Goal: Find specific page/section: Find specific page/section

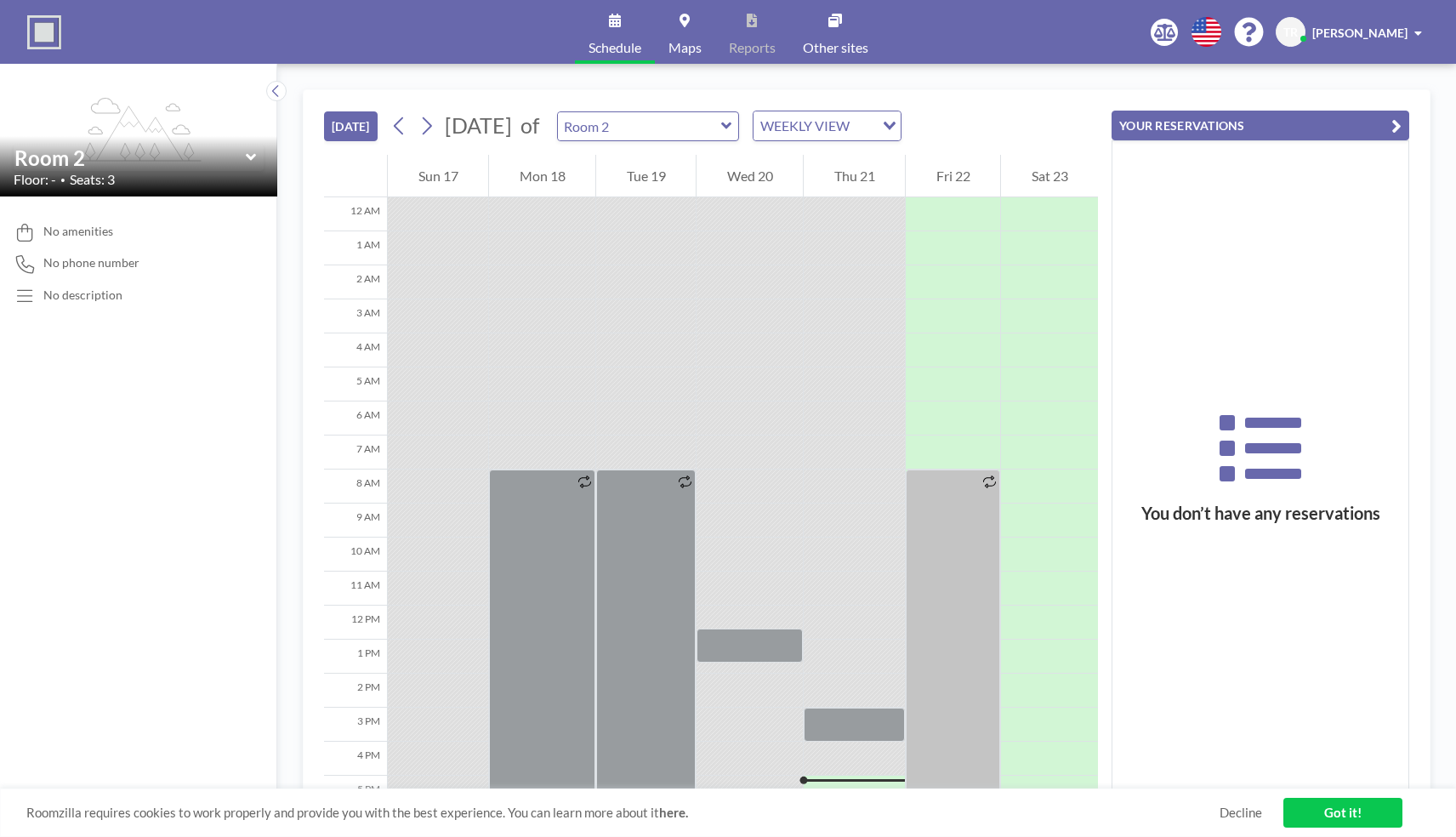
scroll to position [224, 0]
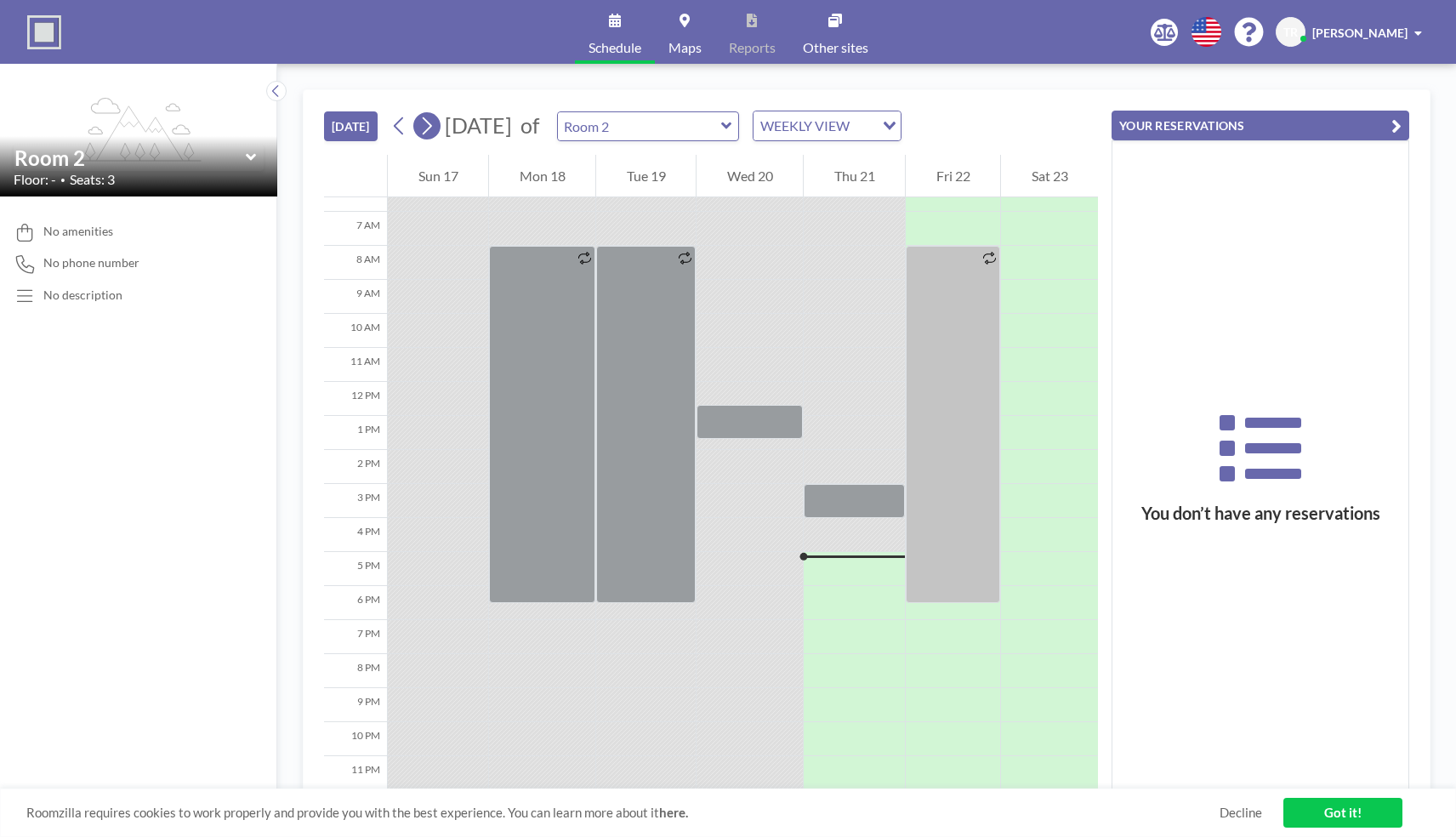
click at [431, 126] on icon at bounding box center [426, 126] width 16 height 26
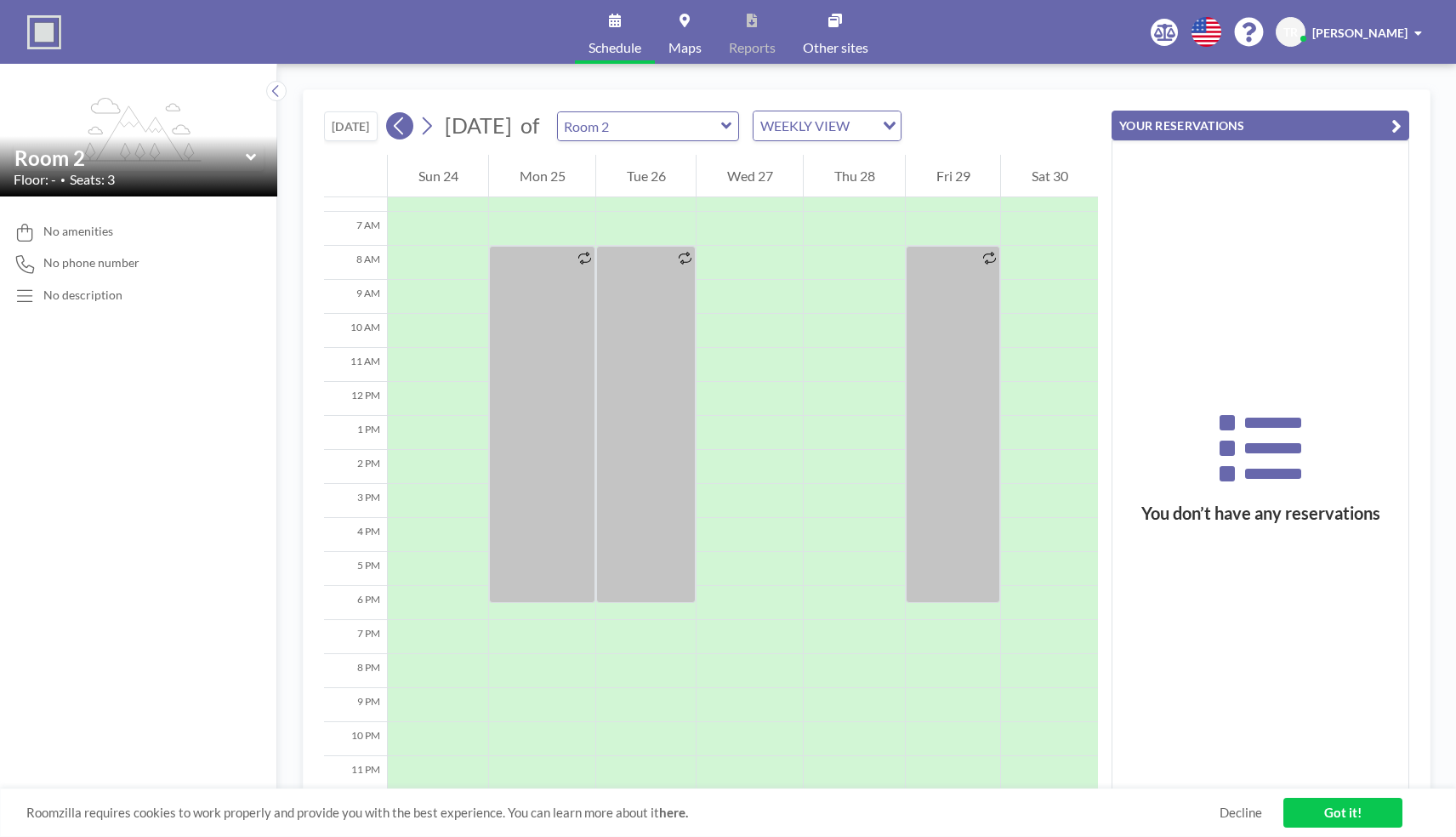
click at [400, 130] on icon at bounding box center [399, 126] width 16 height 26
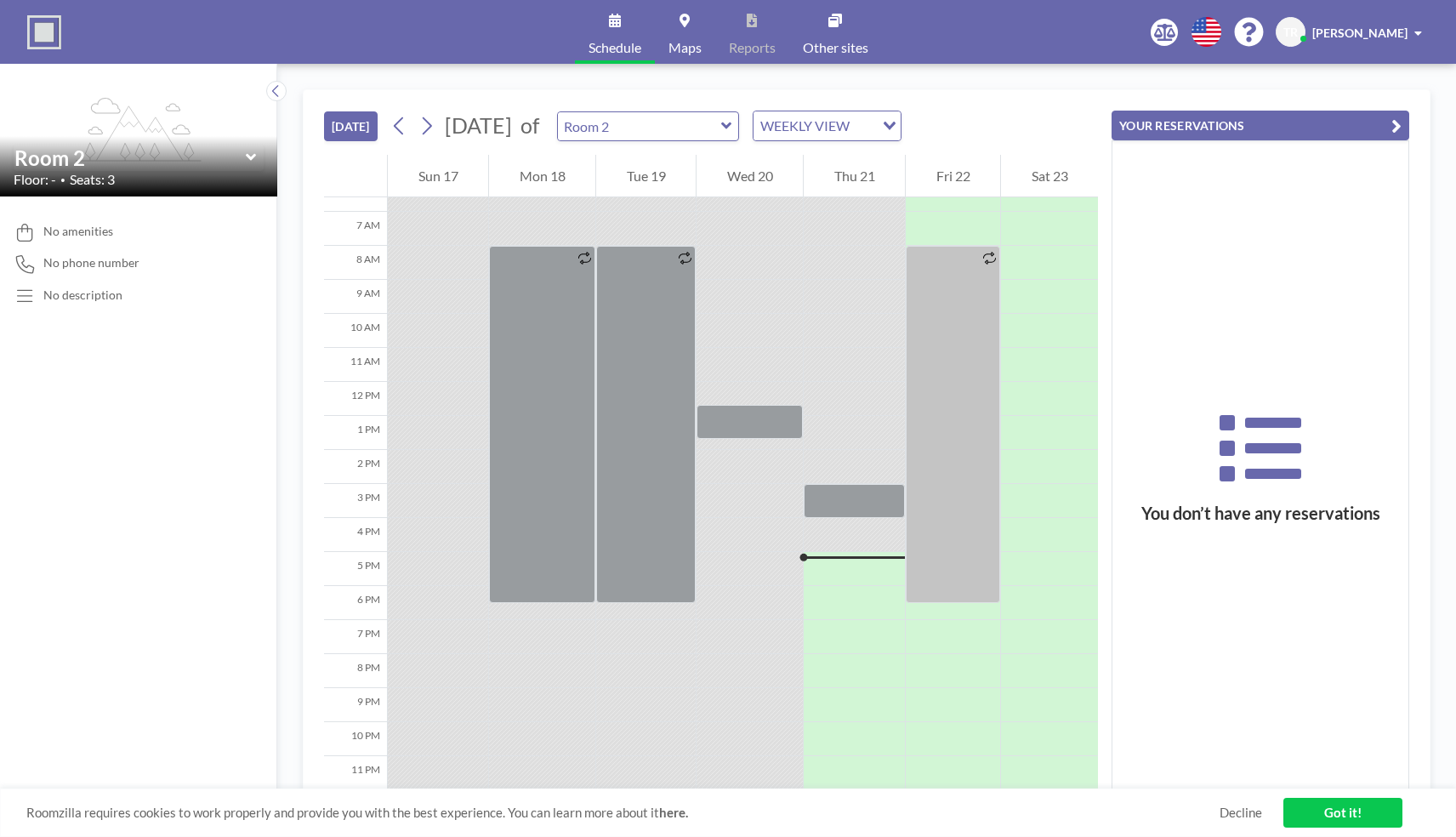
click at [731, 126] on icon at bounding box center [727, 126] width 10 height 7
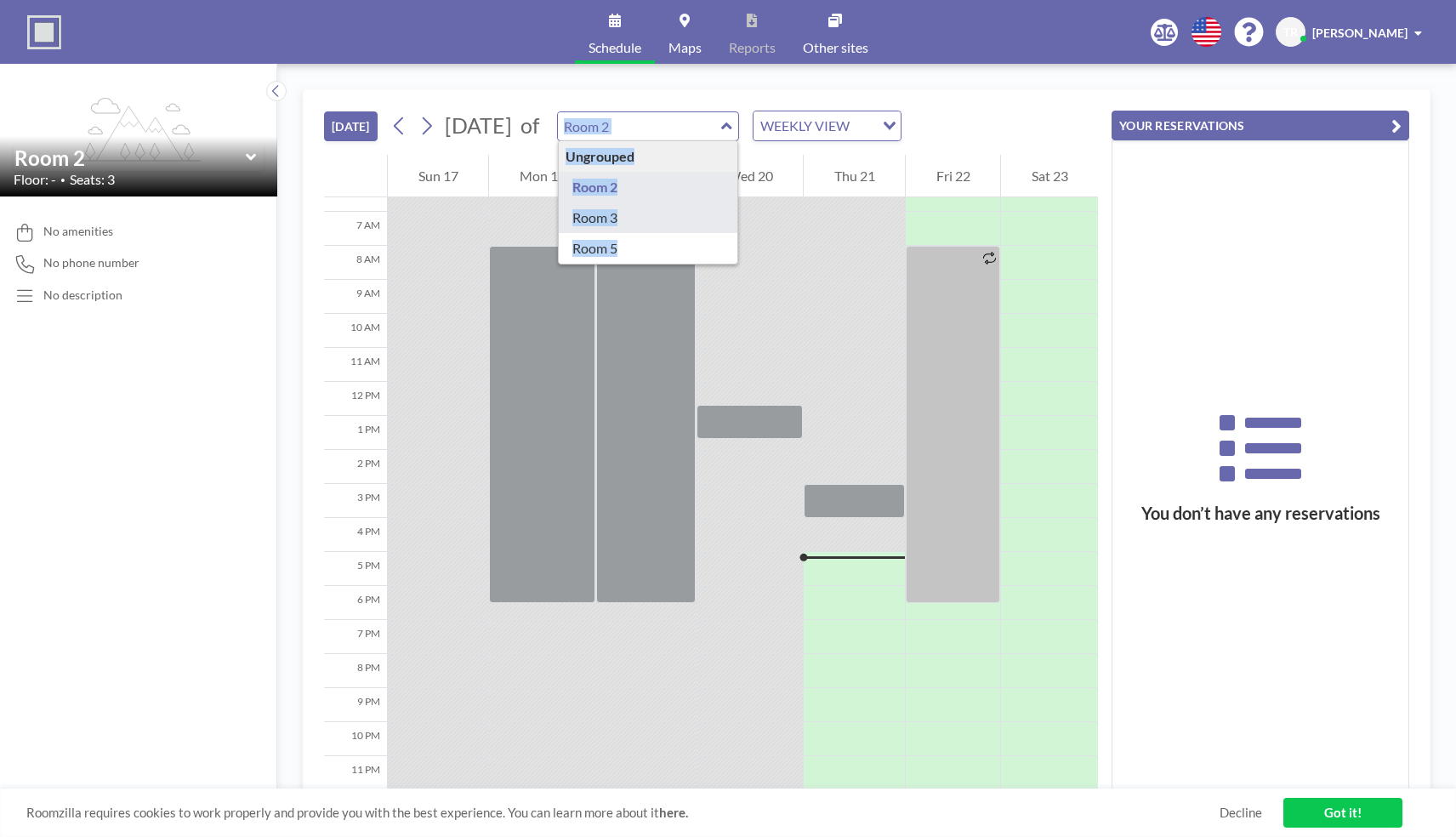
type input "Room 3"
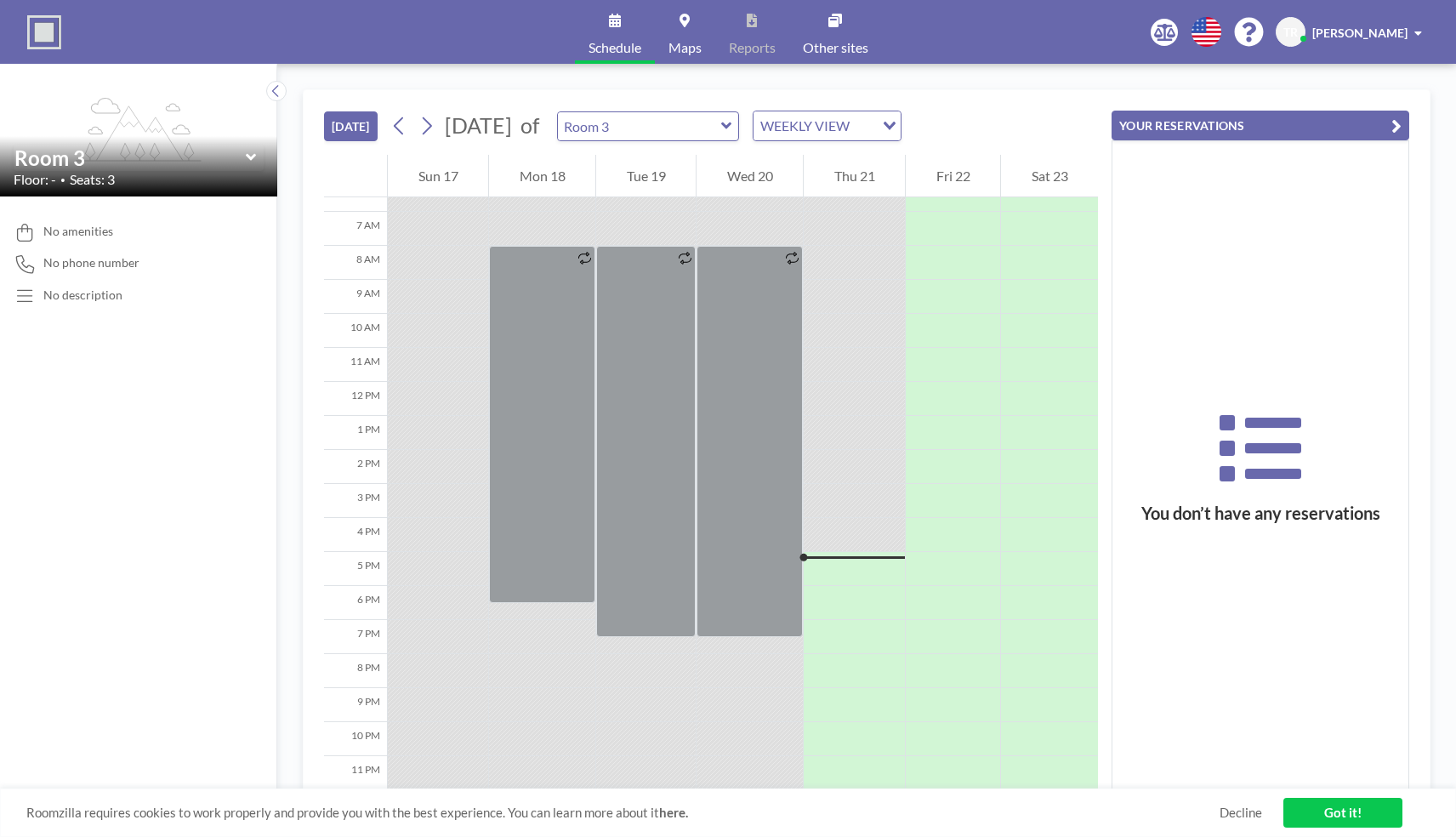
click at [852, 424] on div at bounding box center [854, 433] width 101 height 34
click at [848, 460] on div at bounding box center [854, 467] width 101 height 34
click at [430, 127] on icon at bounding box center [426, 126] width 16 height 26
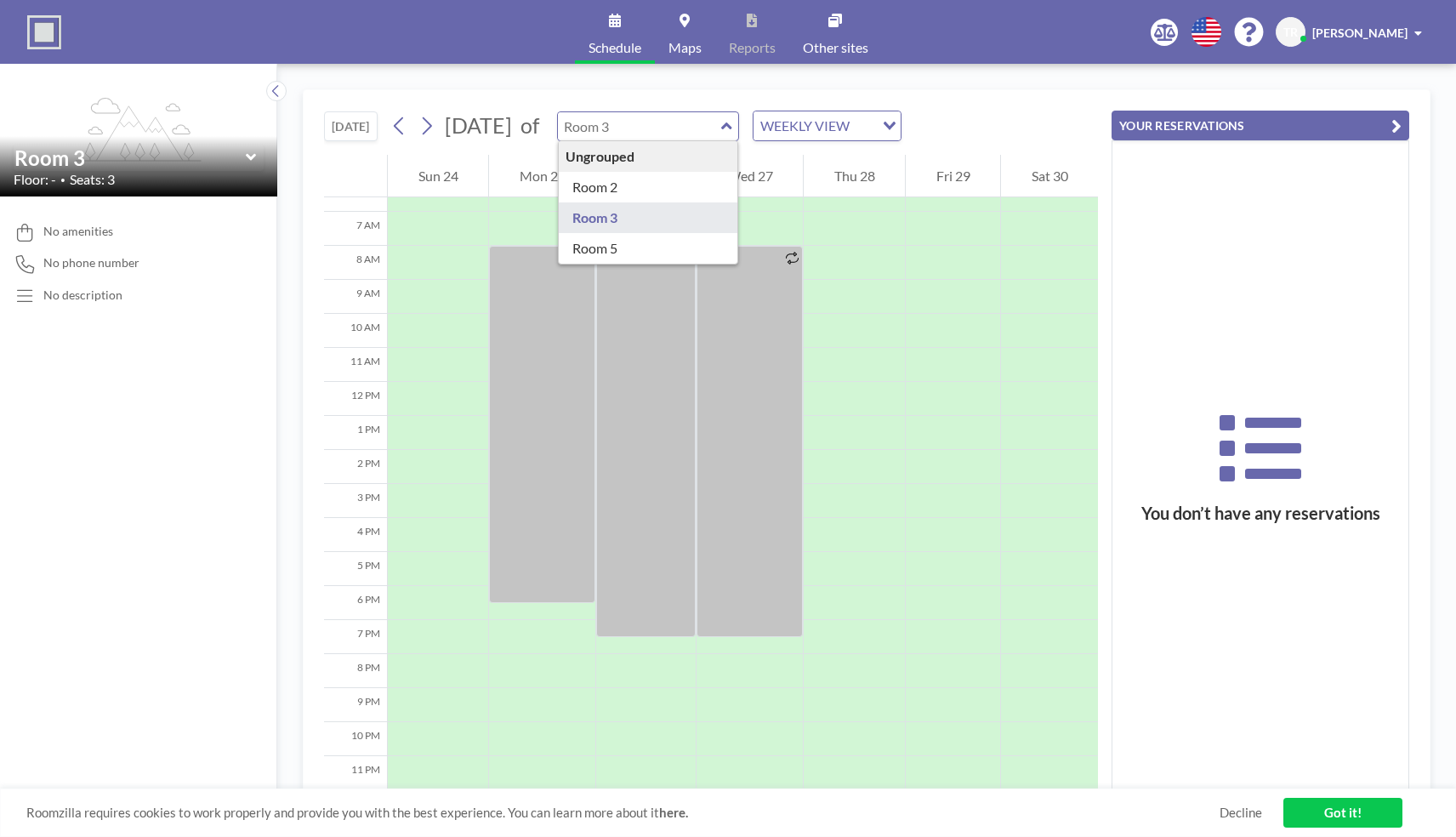
click at [714, 131] on input "text" at bounding box center [639, 126] width 164 height 28
type input "Room 2"
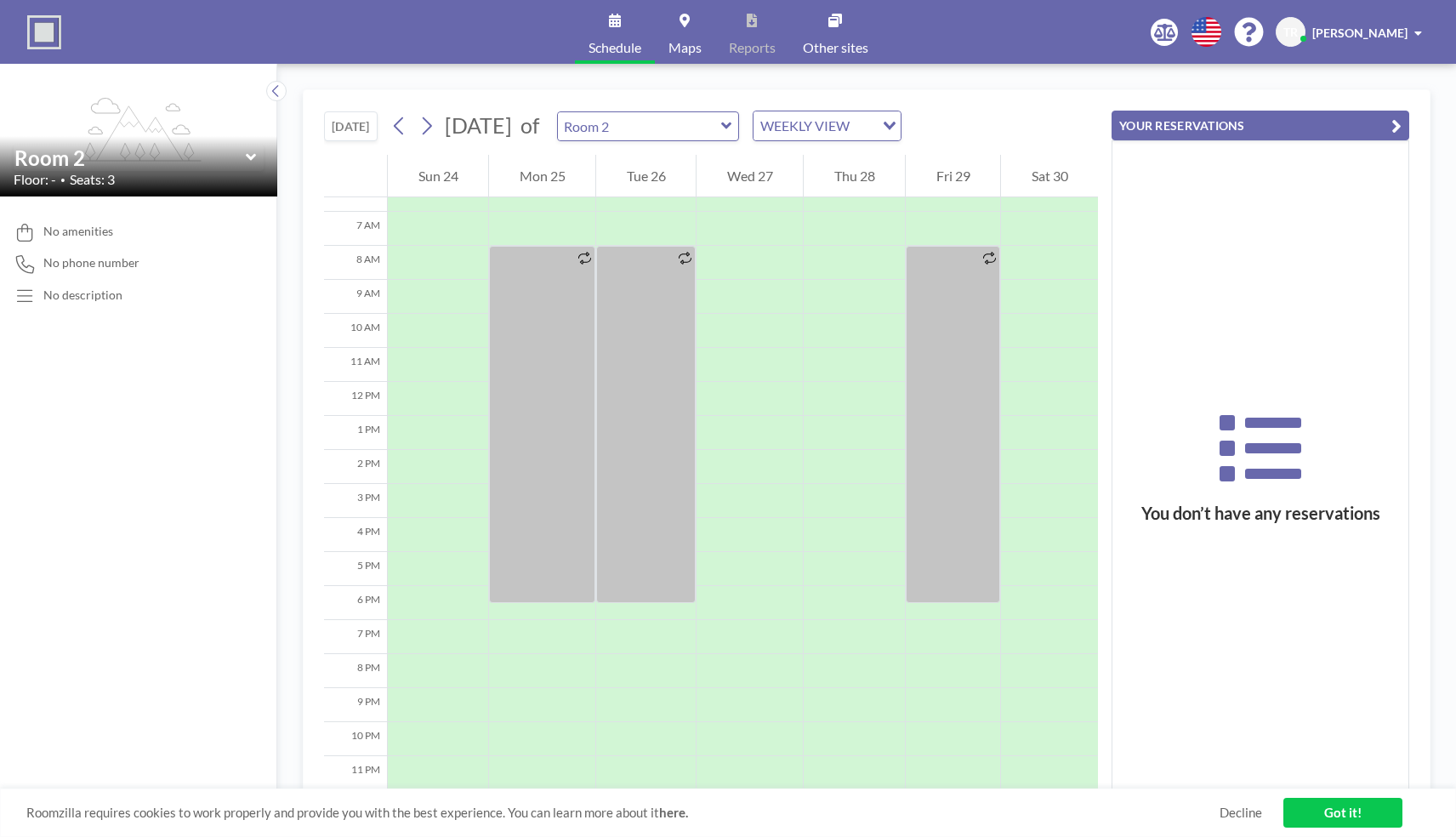
click at [692, 128] on input "Room 2" at bounding box center [639, 126] width 164 height 28
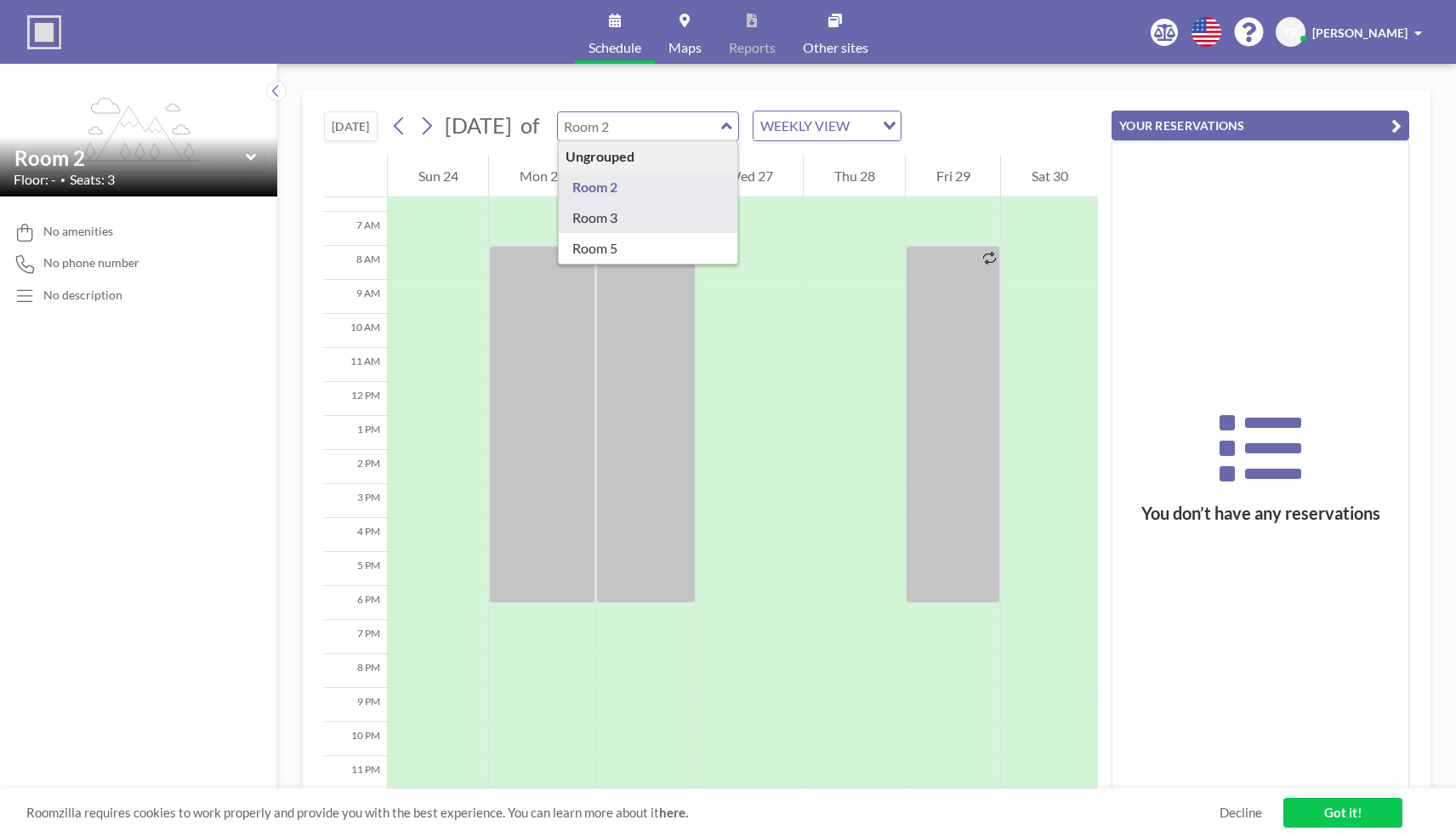
type input "Room 3"
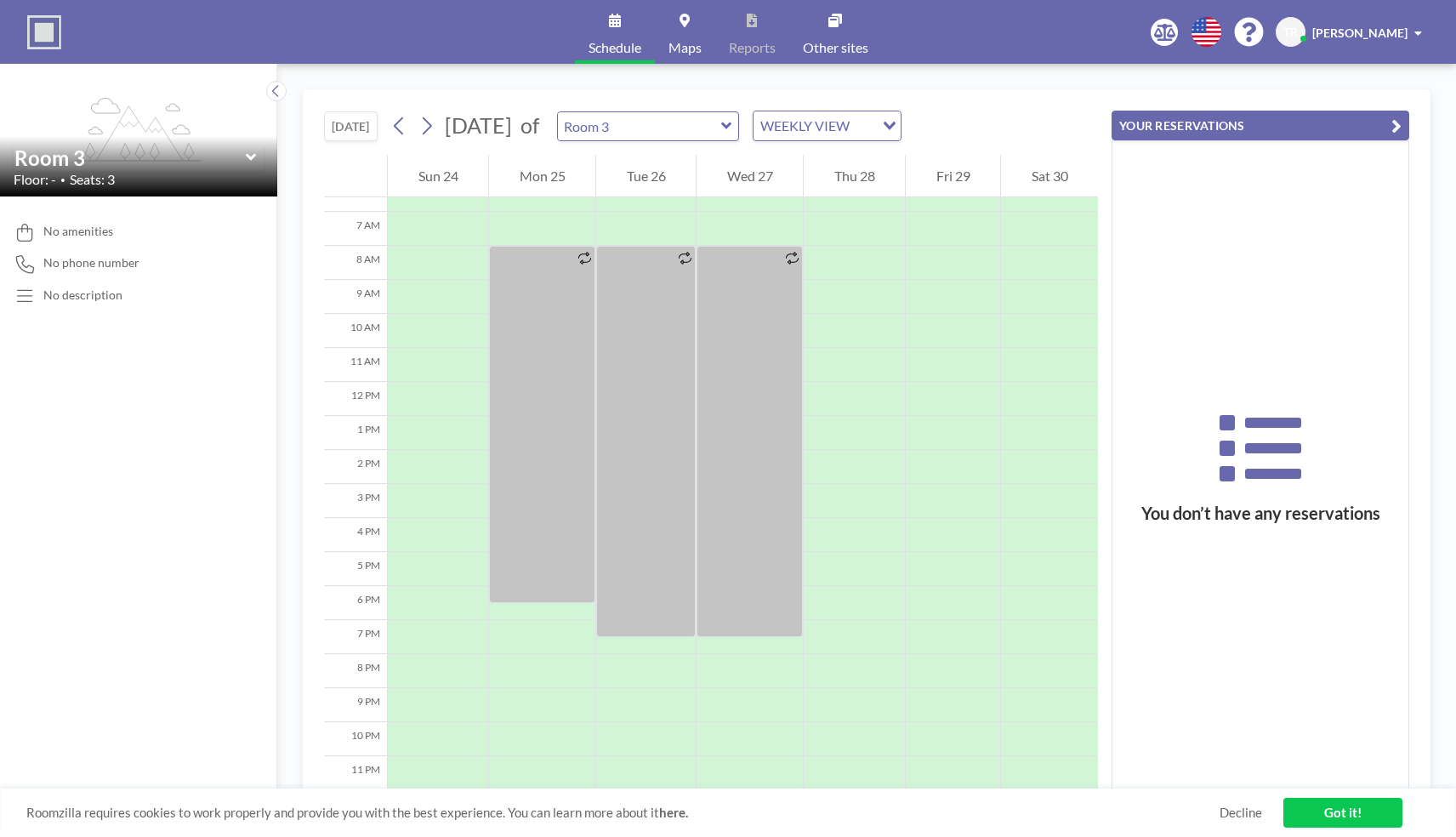
click at [344, 127] on button "[DATE]" at bounding box center [351, 126] width 54 height 30
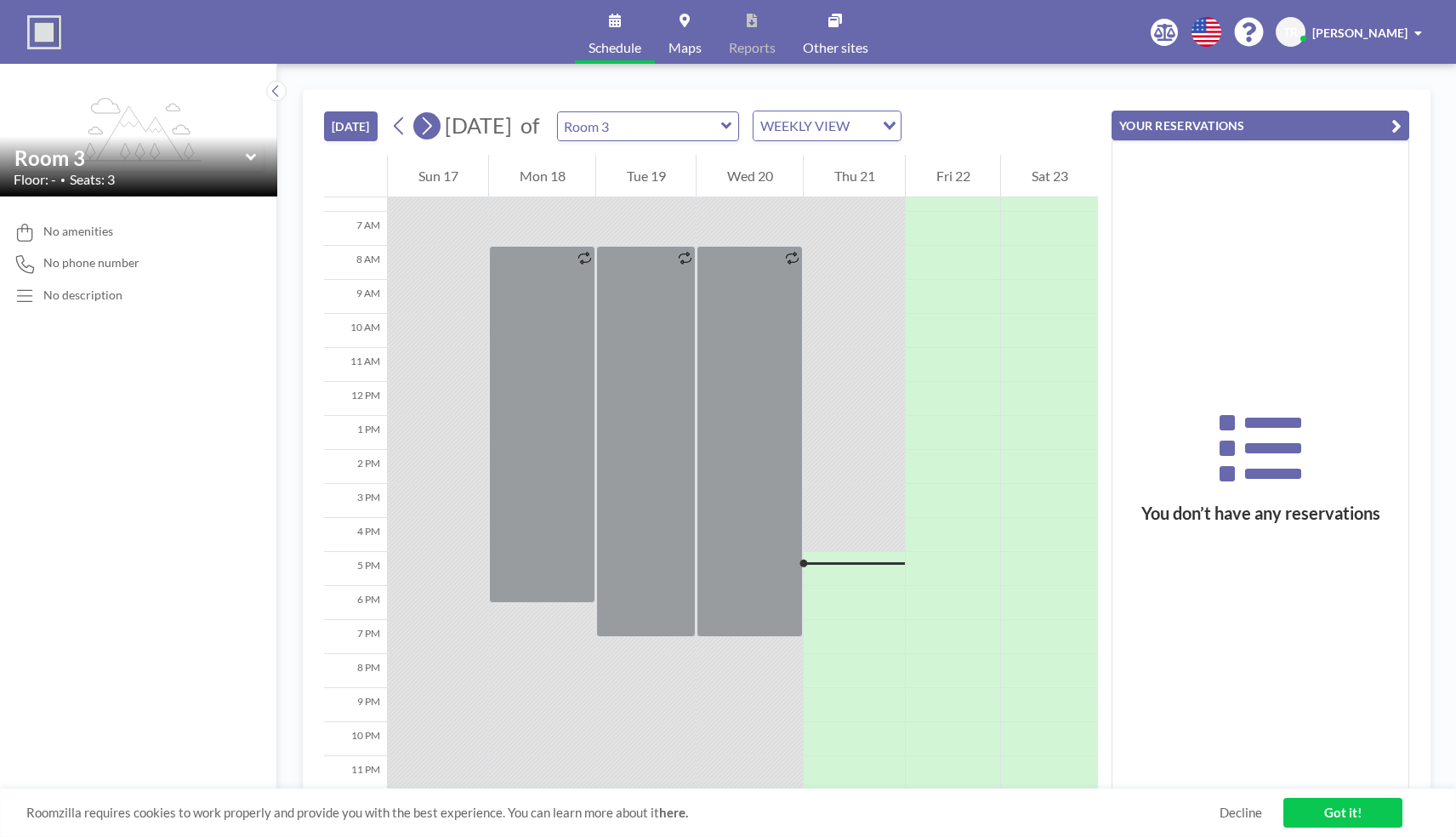
click at [432, 125] on icon at bounding box center [426, 126] width 9 height 18
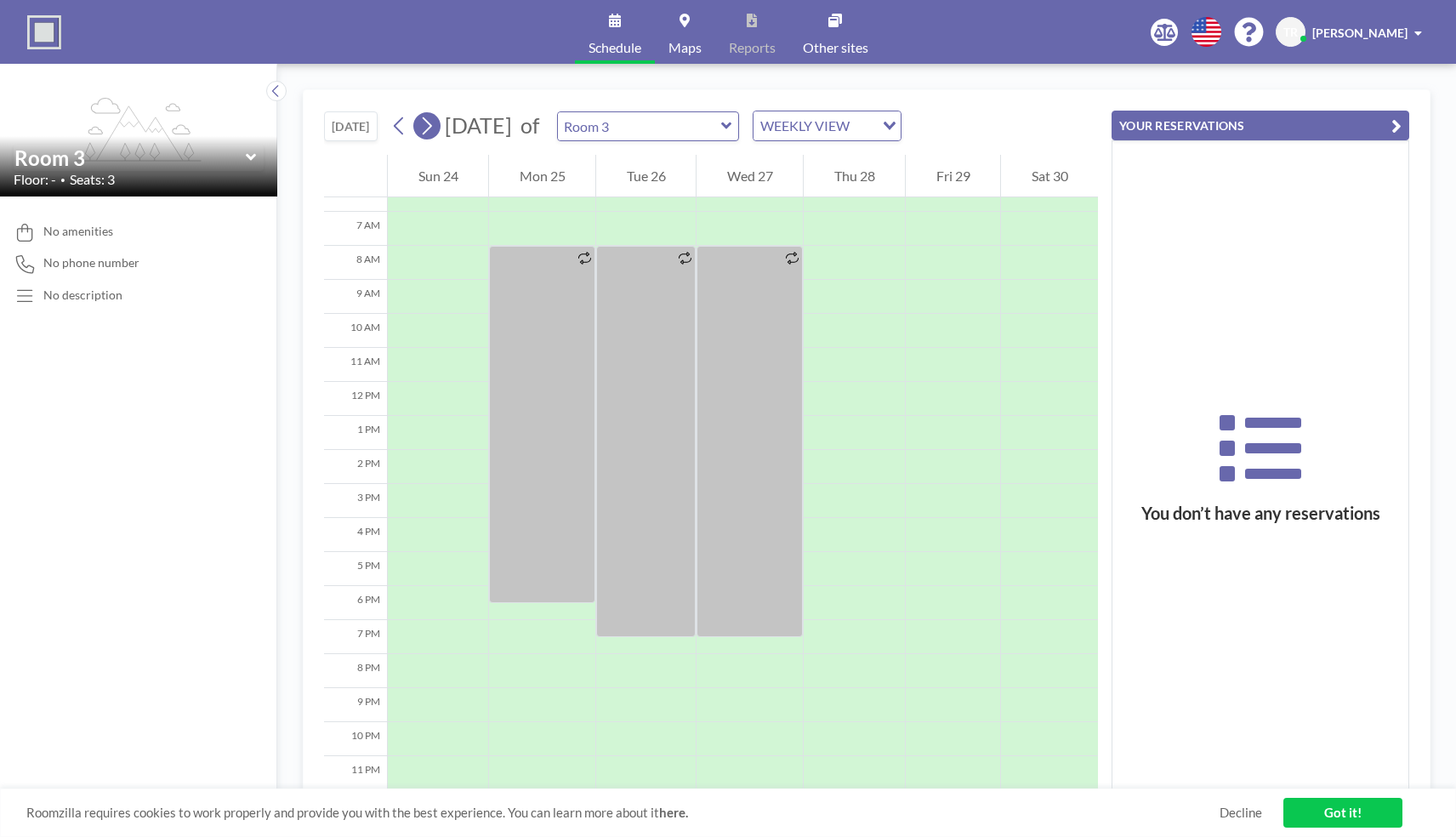
click at [431, 125] on icon at bounding box center [426, 126] width 16 height 26
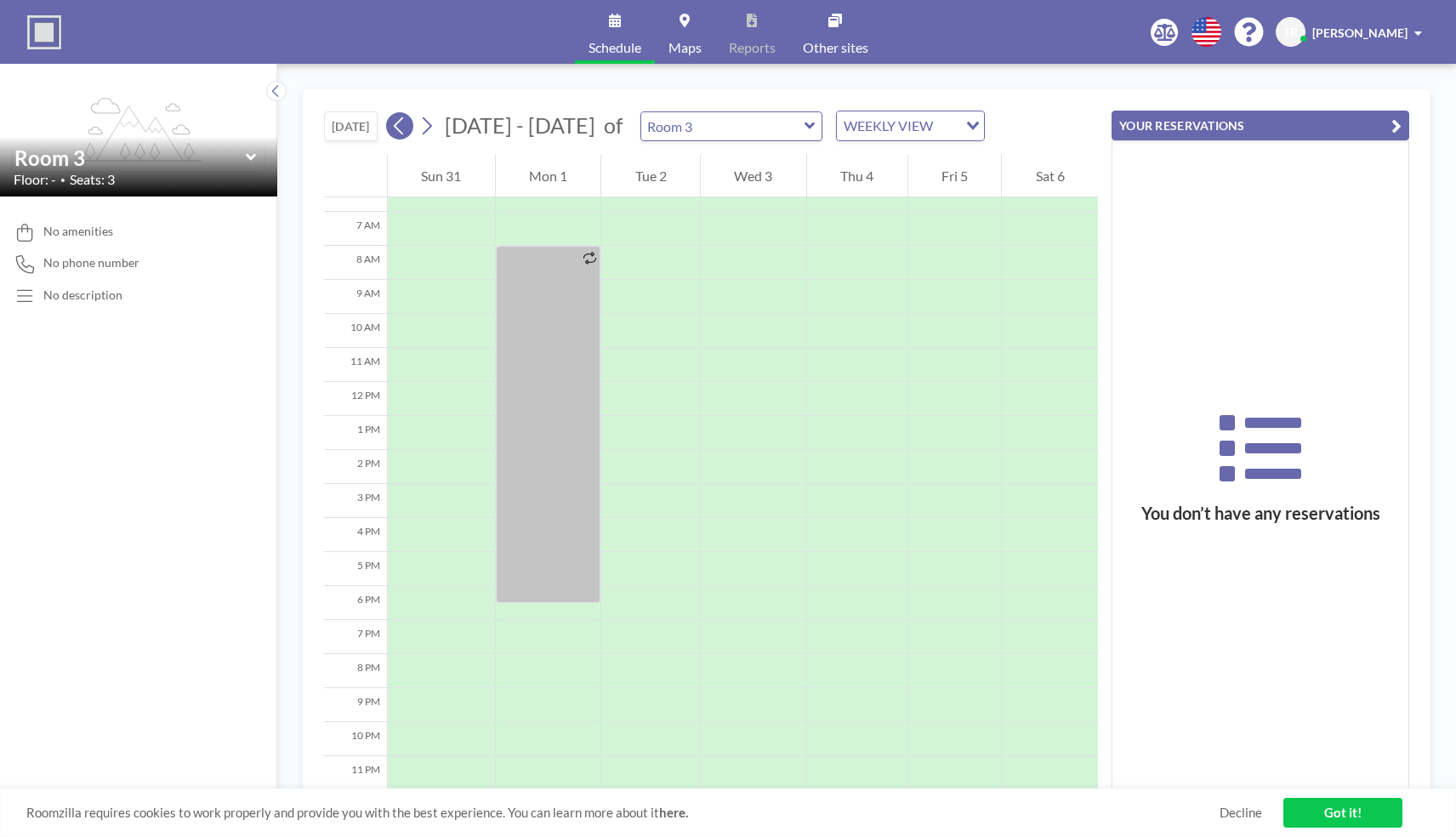
click at [398, 124] on icon at bounding box center [397, 126] width 9 height 18
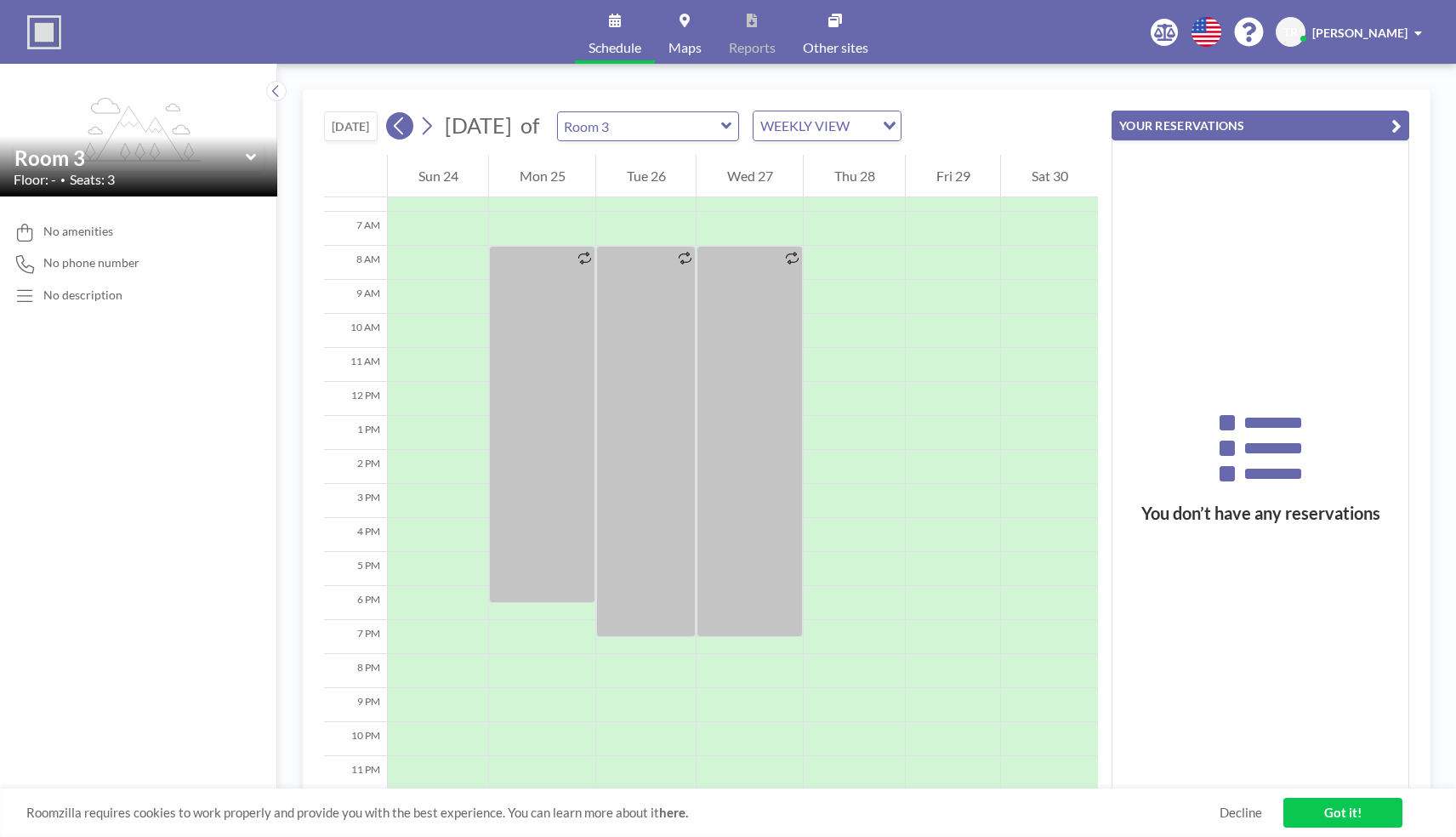
click at [398, 124] on icon at bounding box center [397, 126] width 9 height 18
